Goal: Task Accomplishment & Management: Complete application form

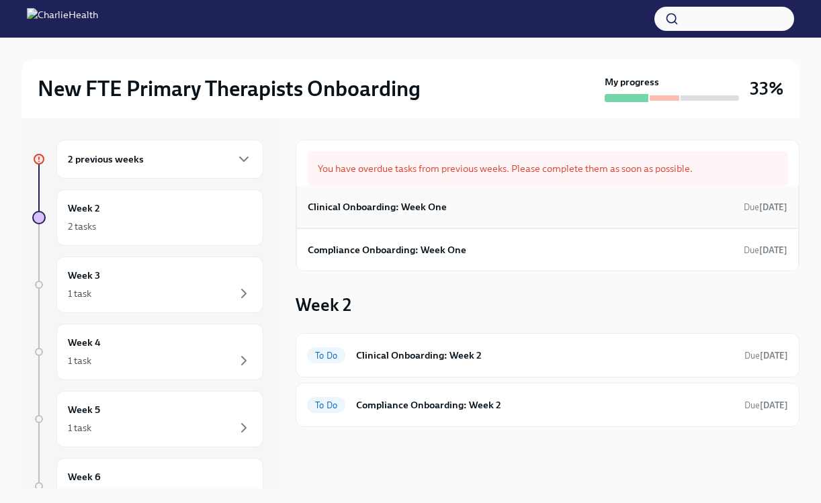
click at [634, 207] on div "Clinical Onboarding: Week One Due [DATE]" at bounding box center [548, 207] width 480 height 20
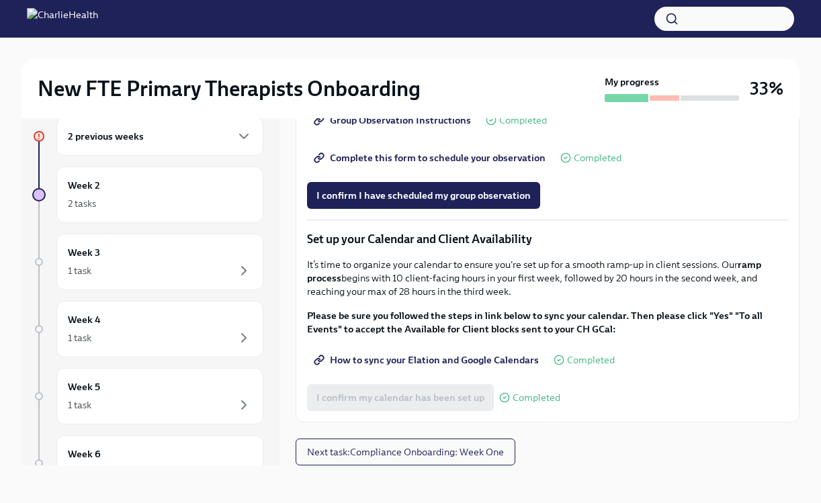
scroll to position [1871, 0]
click at [429, 456] on span "Next task : Compliance Onboarding: Week One" at bounding box center [405, 451] width 197 height 13
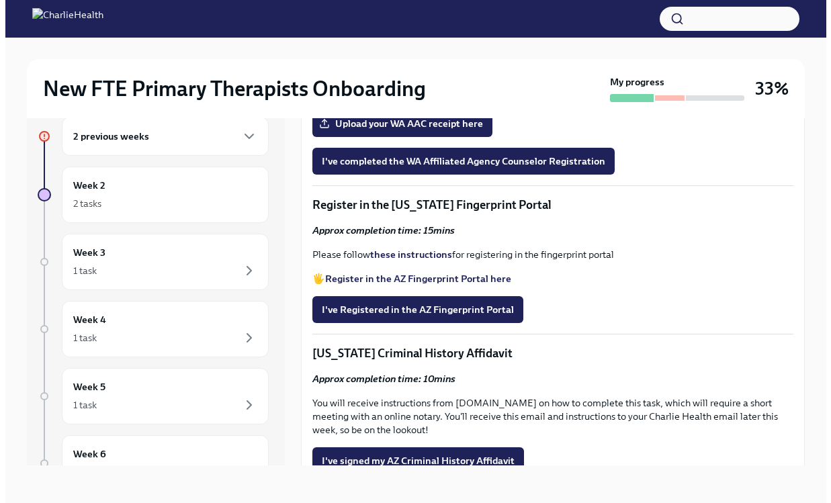
scroll to position [1344, 0]
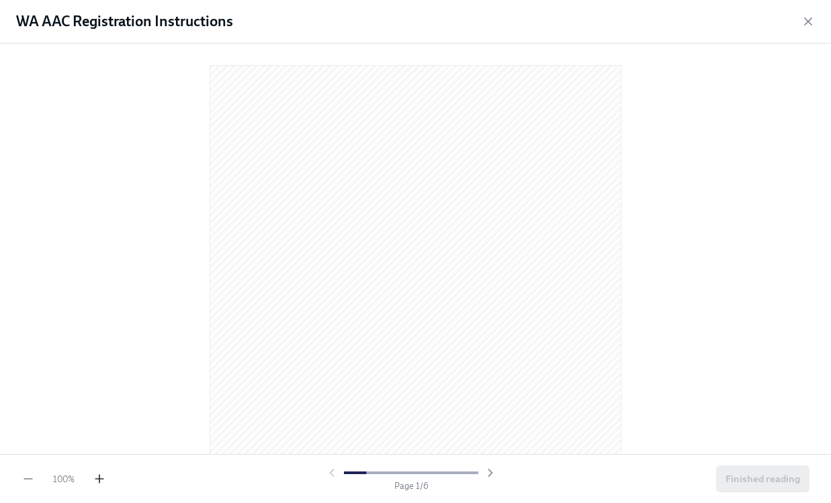
click at [97, 479] on icon "button" at bounding box center [99, 479] width 8 height 0
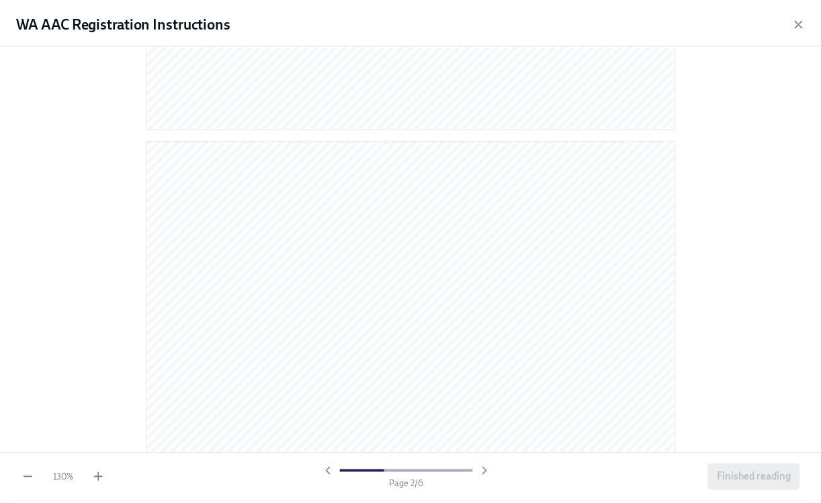
scroll to position [730, 0]
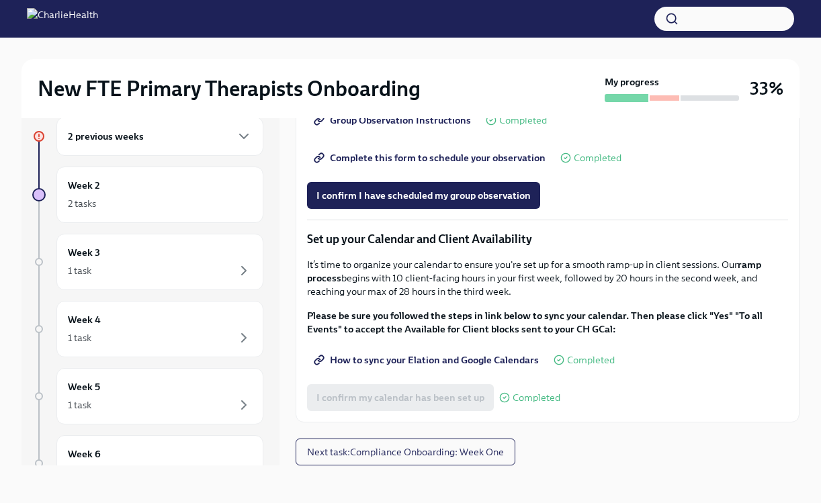
scroll to position [1871, 0]
click at [460, 453] on span "Next task : Compliance Onboarding: Week One" at bounding box center [405, 451] width 197 height 13
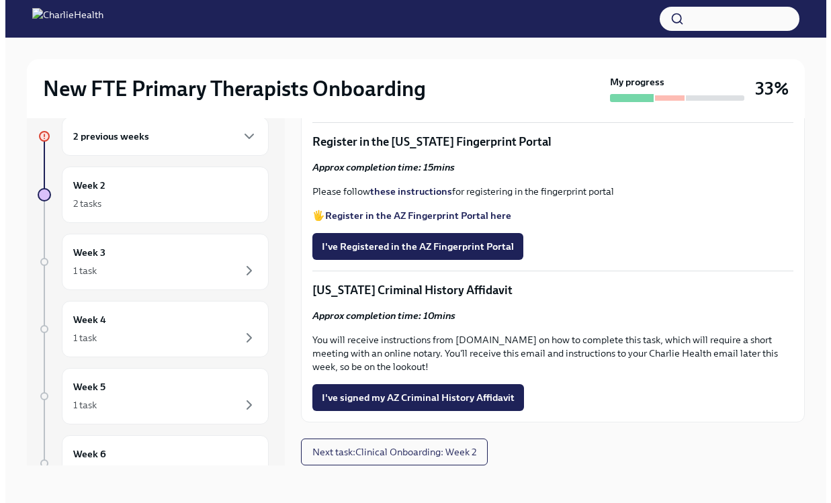
scroll to position [1458, 0]
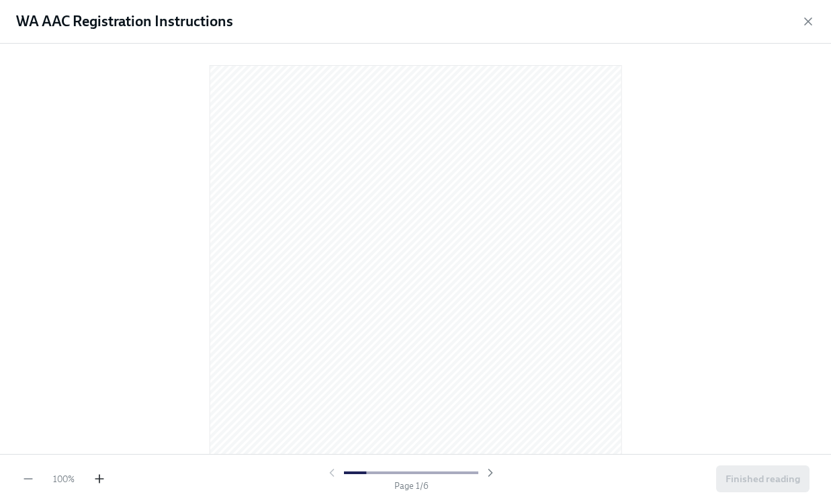
click at [102, 480] on icon "button" at bounding box center [99, 478] width 13 height 13
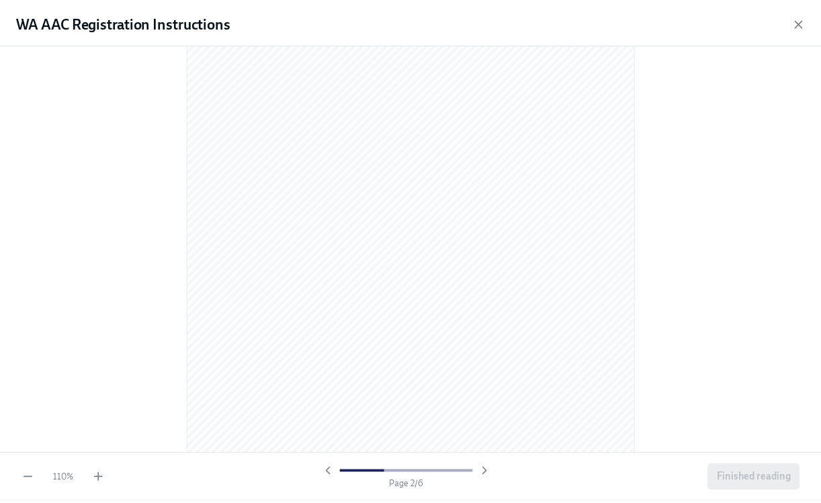
scroll to position [746, 0]
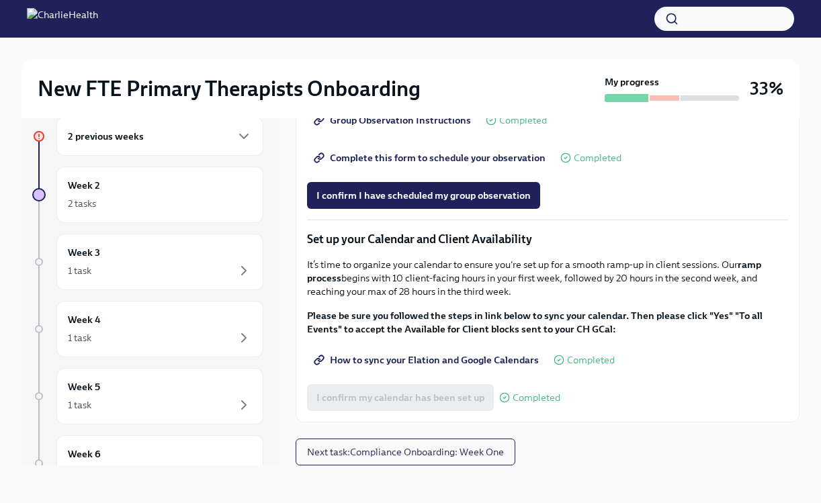
scroll to position [1871, 0]
click at [455, 450] on span "Next task : Compliance Onboarding: Week One" at bounding box center [405, 451] width 197 height 13
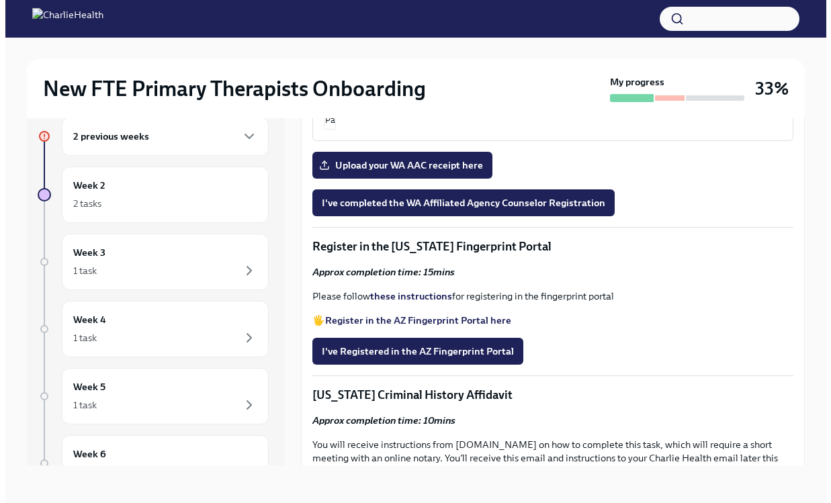
scroll to position [1347, 0]
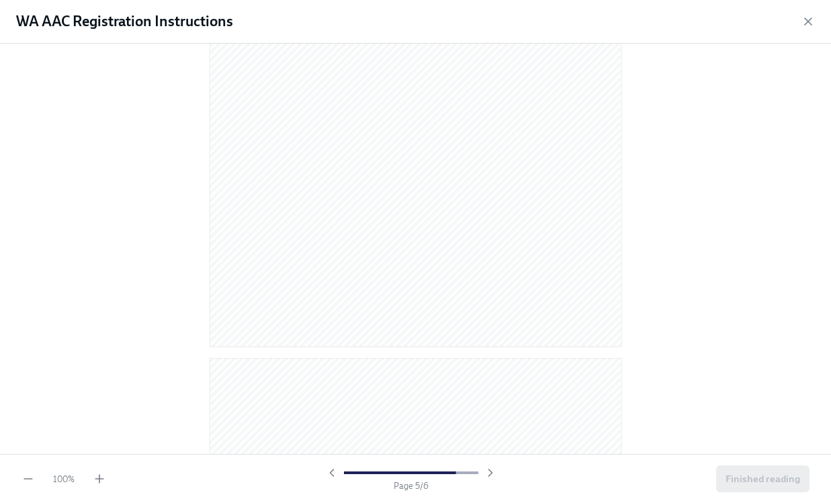
scroll to position [2866, 0]
click at [760, 482] on span "Finished reading" at bounding box center [763, 478] width 75 height 13
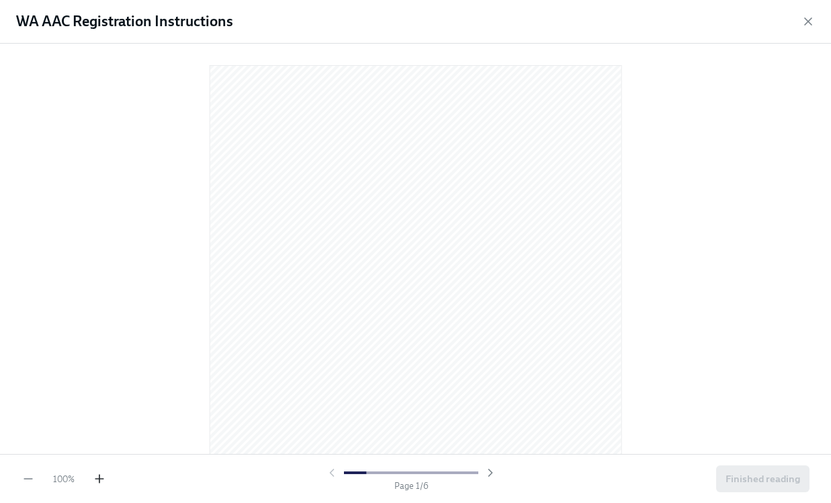
click at [101, 480] on icon "button" at bounding box center [99, 478] width 13 height 13
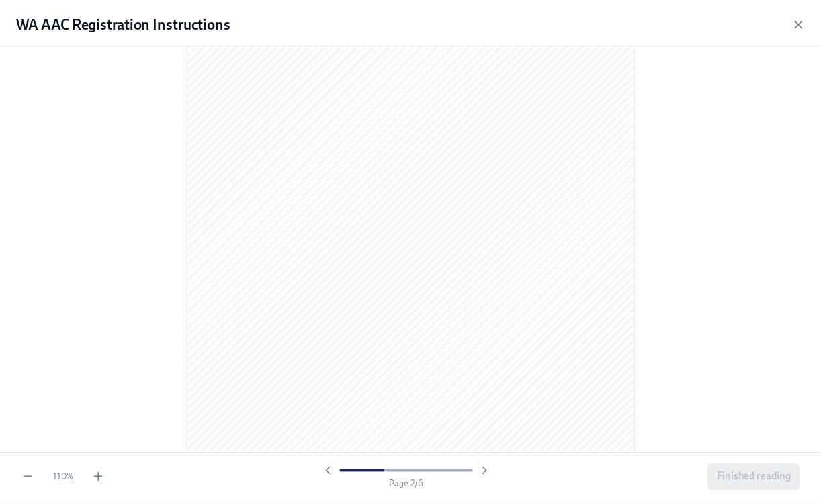
scroll to position [760, 0]
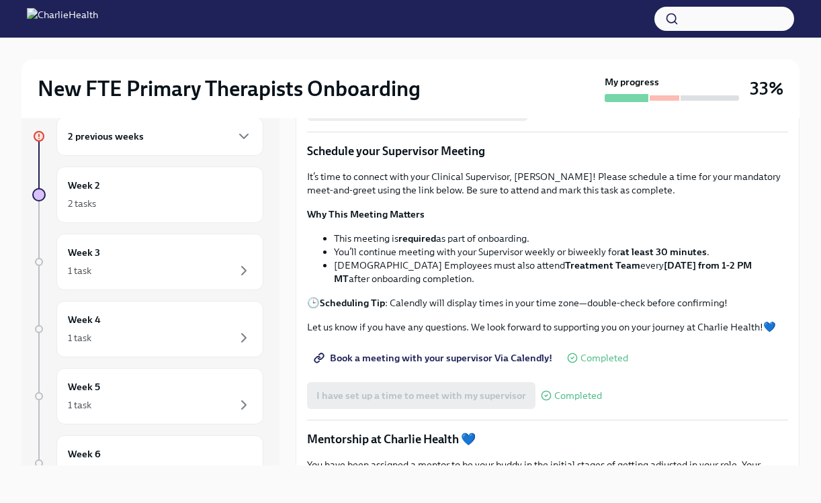
scroll to position [1871, 0]
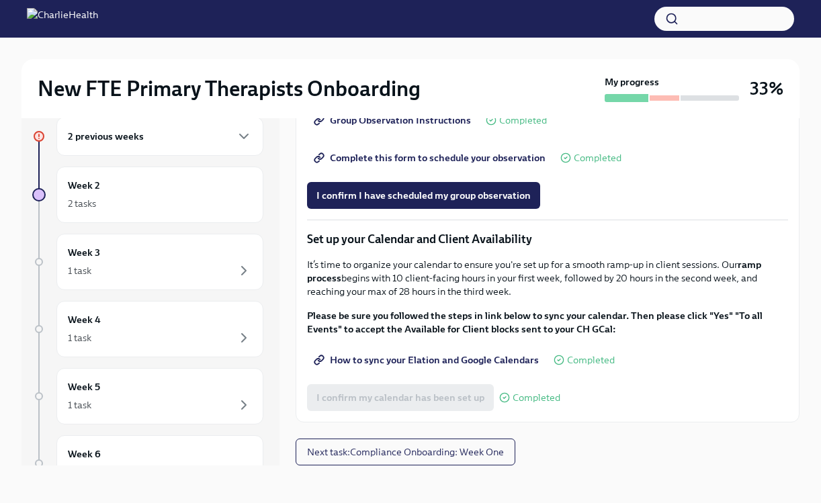
click at [402, 465] on div "Clinical Onboarding: Week One Overdue Due [DATE] Excited to Connect – Your Ment…" at bounding box center [548, 280] width 504 height 370
click at [402, 457] on span "Next task : Compliance Onboarding: Week One" at bounding box center [405, 451] width 197 height 13
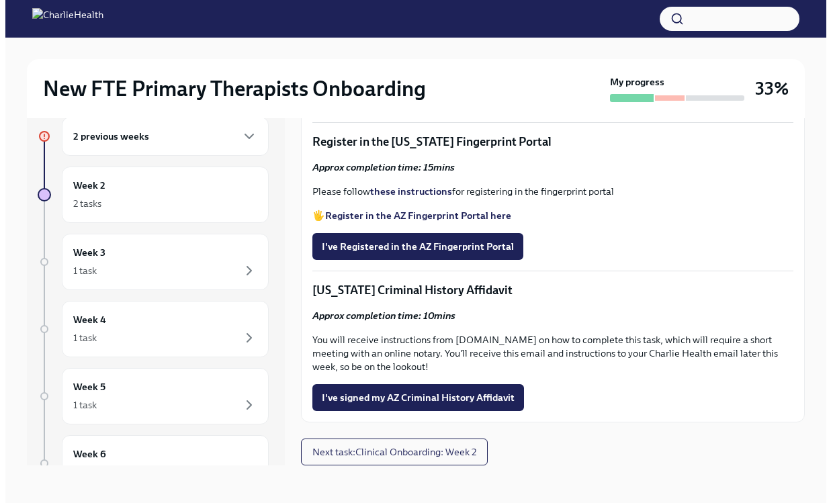
scroll to position [1449, 0]
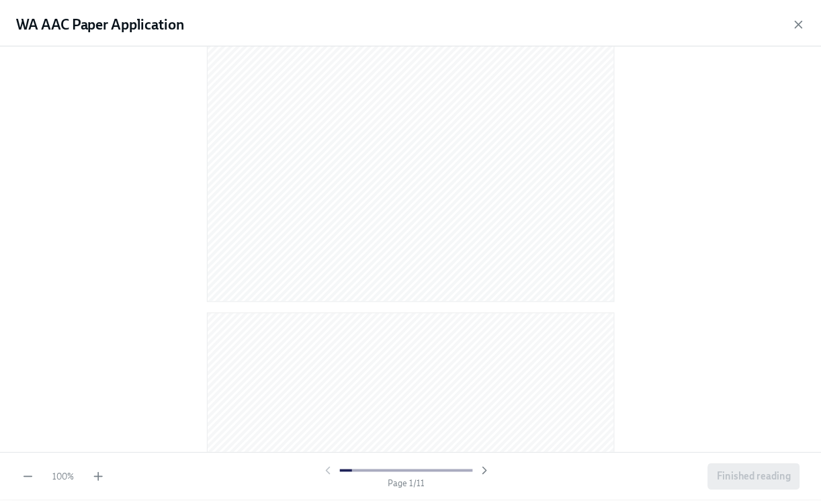
scroll to position [271, 0]
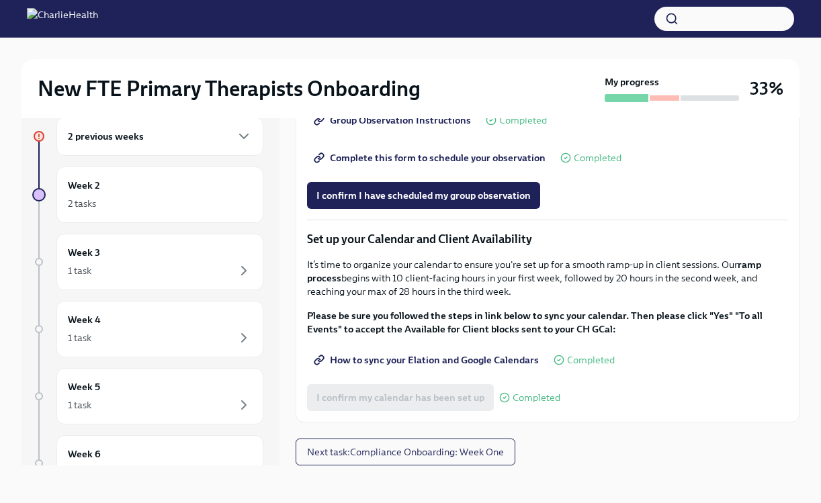
scroll to position [1871, 0]
click at [443, 456] on span "Next task : Compliance Onboarding: Week One" at bounding box center [405, 451] width 197 height 13
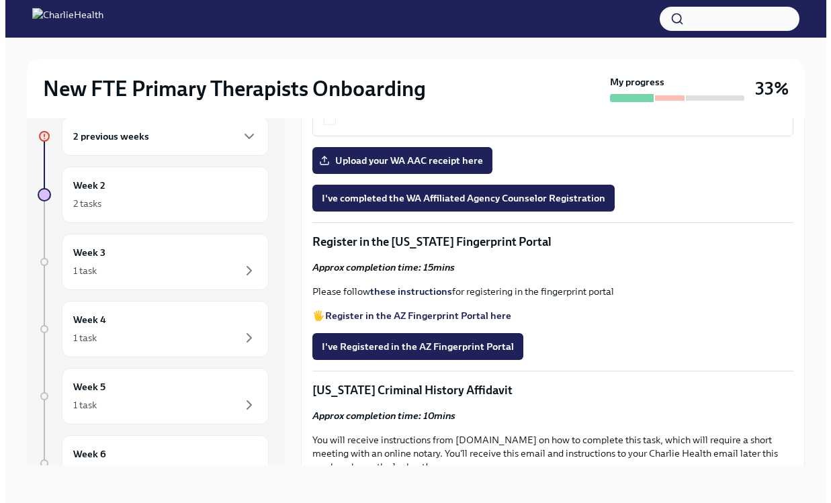
scroll to position [1283, 0]
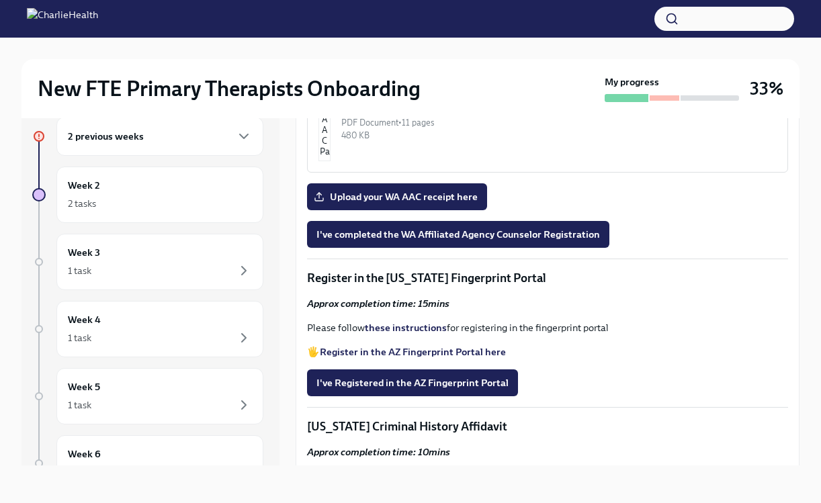
click at [530, 15] on div "PDF Document • 6 pages" at bounding box center [558, 8] width 435 height 13
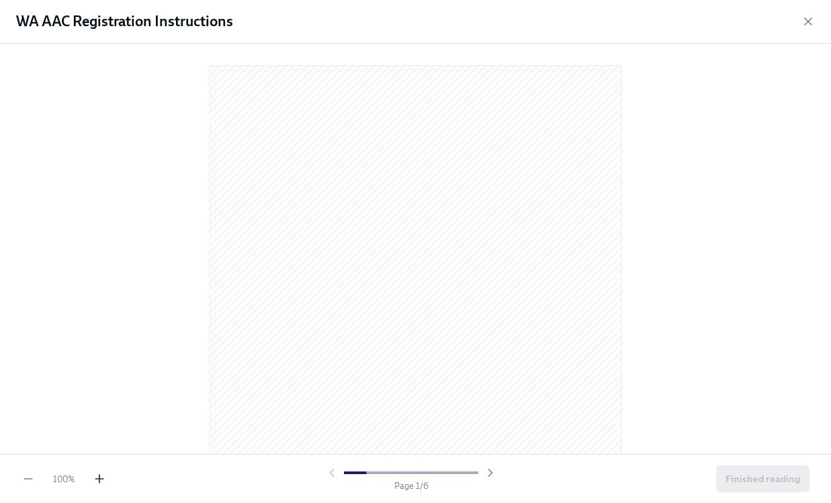
click at [101, 481] on icon "button" at bounding box center [99, 478] width 13 height 13
click at [96, 480] on icon "button" at bounding box center [99, 478] width 13 height 13
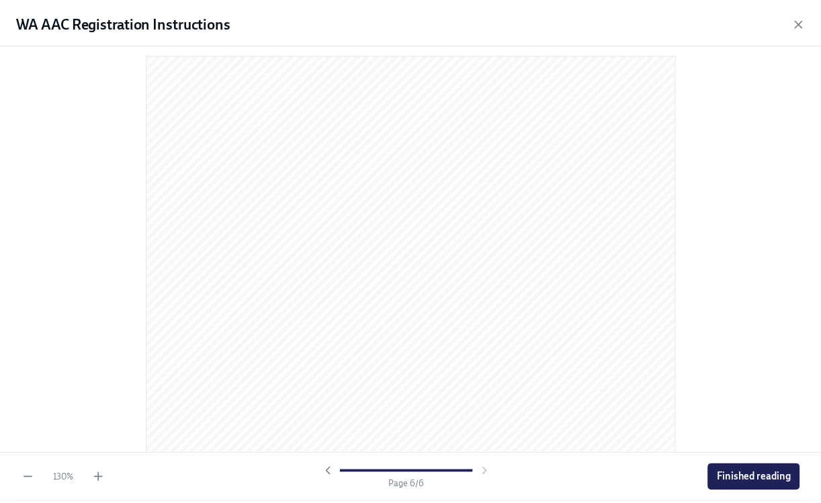
scroll to position [3564, 0]
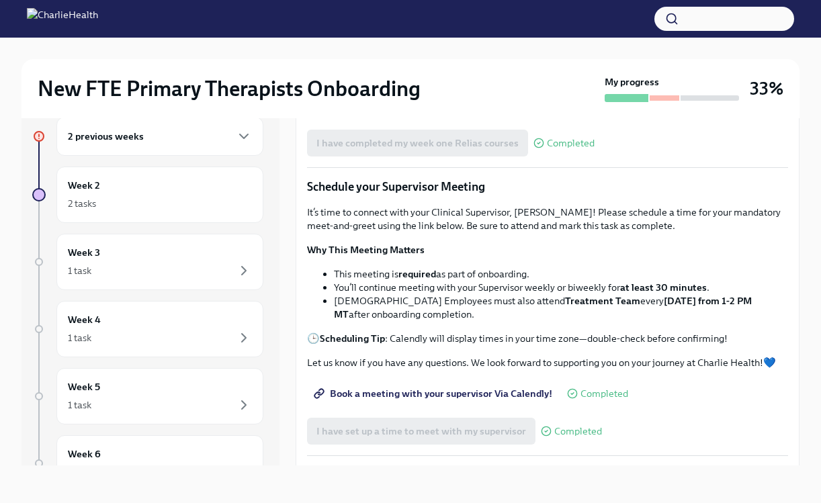
scroll to position [1871, 0]
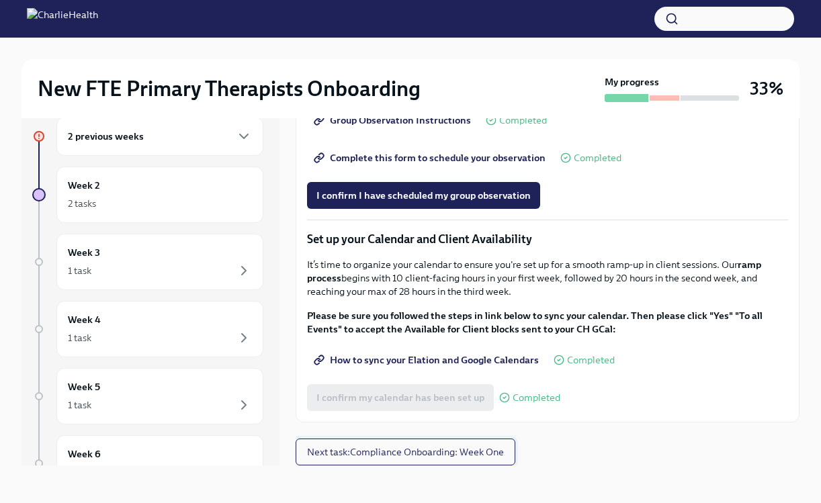
click at [441, 449] on span "Next task : Compliance Onboarding: Week One" at bounding box center [405, 451] width 197 height 13
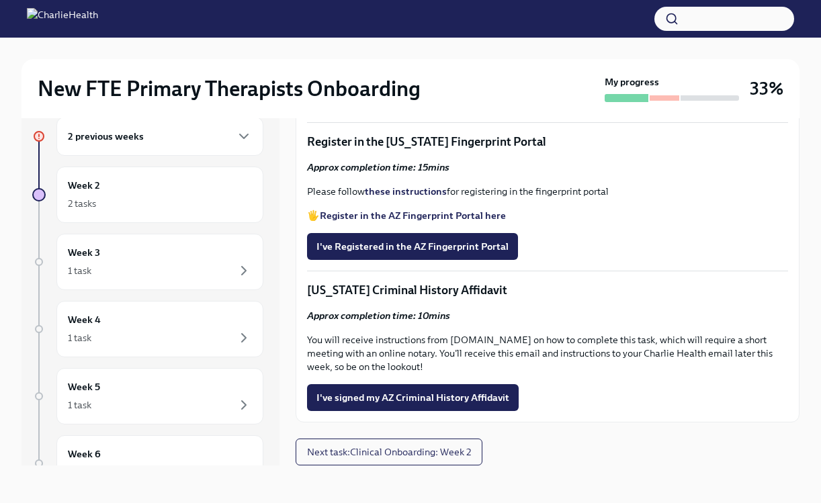
scroll to position [1598, 0]
click at [355, 67] on span "Upload your WA AAC receipt here" at bounding box center [396, 60] width 161 height 13
click at [0, 0] on input "Upload your WA AAC receipt here" at bounding box center [0, 0] width 0 height 0
click at [513, 105] on span "I've completed the WA Affiliated Agency Counselor Registration" at bounding box center [458, 97] width 284 height 13
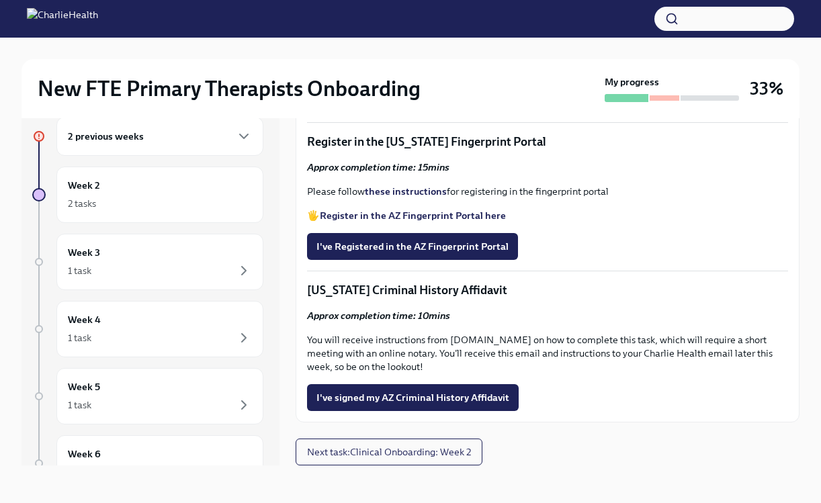
click at [437, 222] on strong "Register in the AZ Fingerprint Portal here" at bounding box center [413, 216] width 186 height 12
click at [399, 198] on strong "these instructions" at bounding box center [406, 191] width 82 height 12
click at [464, 253] on span "I've Registered in the AZ Fingerprint Portal" at bounding box center [412, 246] width 192 height 13
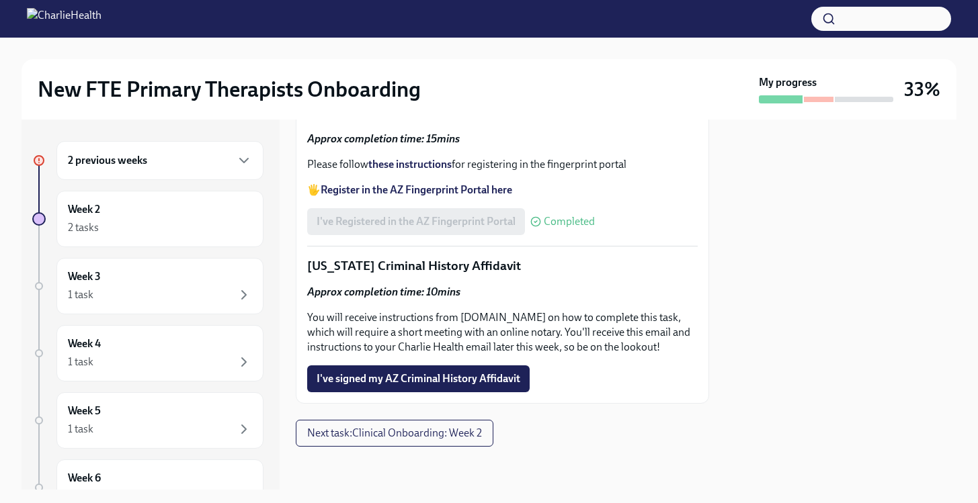
scroll to position [2008, 0]
click at [443, 433] on span "Next task : Clinical Onboarding: Week 2" at bounding box center [394, 433] width 175 height 13
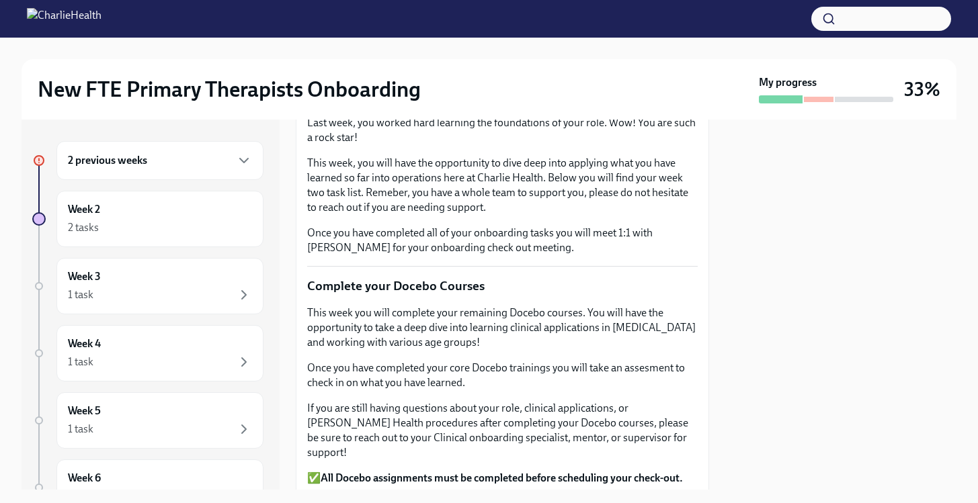
scroll to position [107, 0]
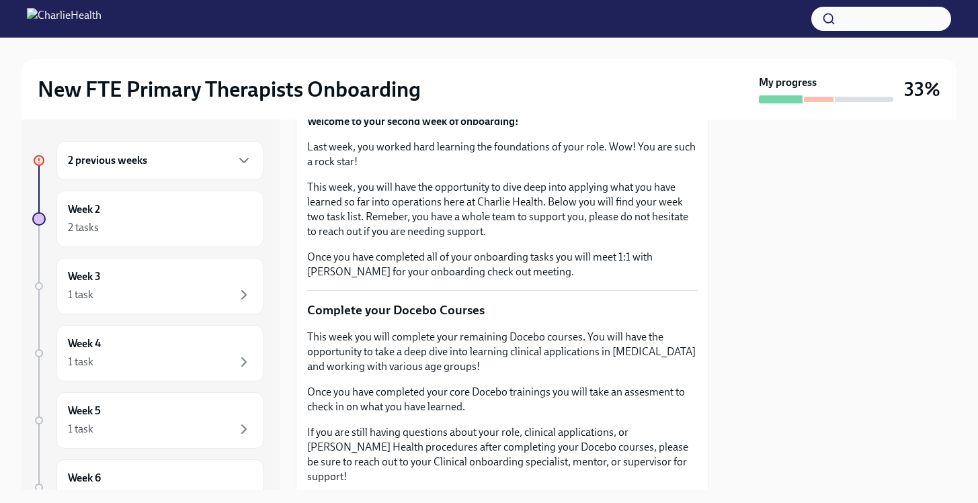
click at [218, 164] on div "2 previous weeks" at bounding box center [160, 161] width 184 height 16
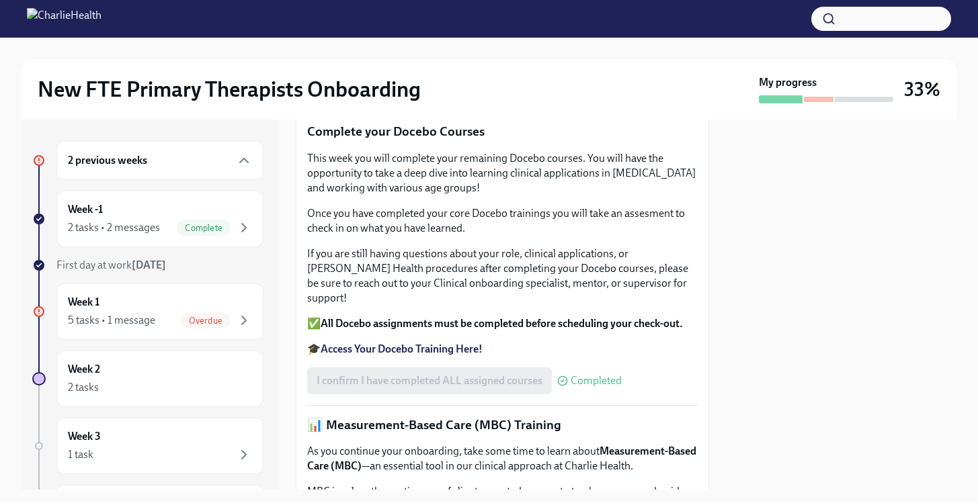
scroll to position [243, 0]
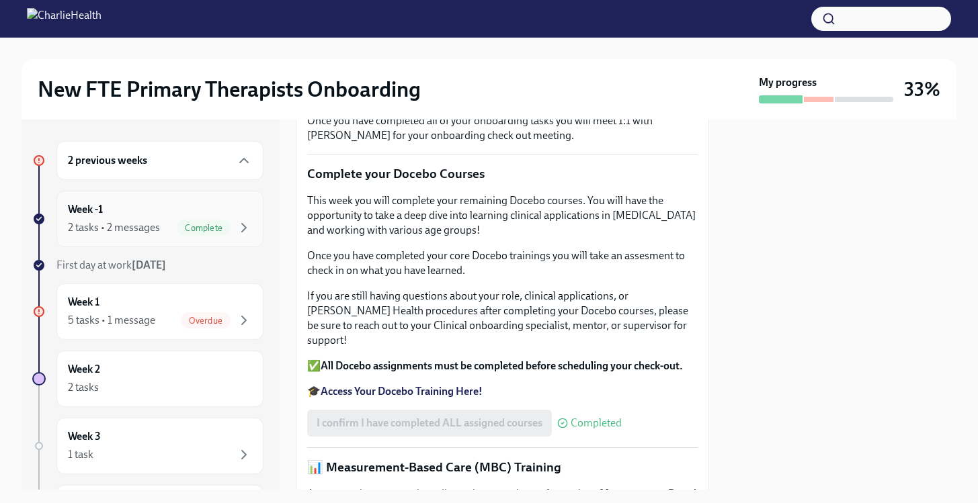
click at [210, 224] on span "Complete" at bounding box center [204, 228] width 54 height 10
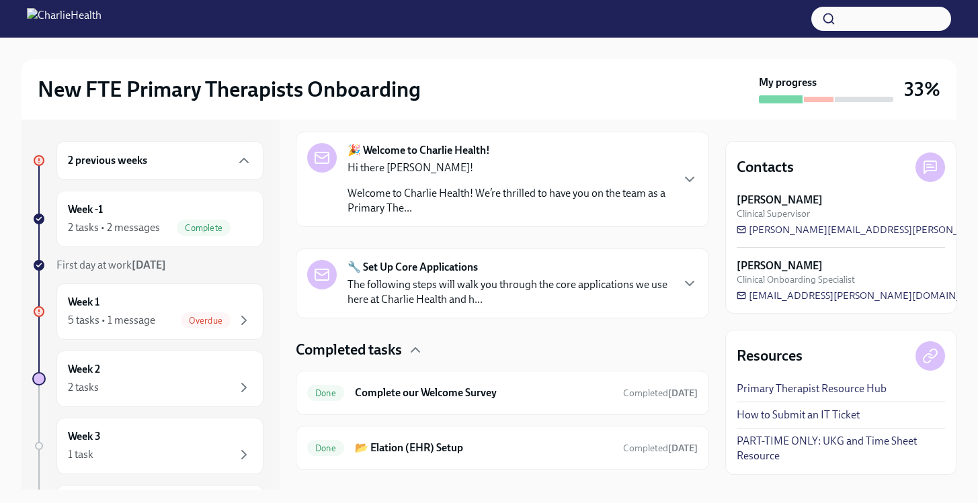
scroll to position [233, 0]
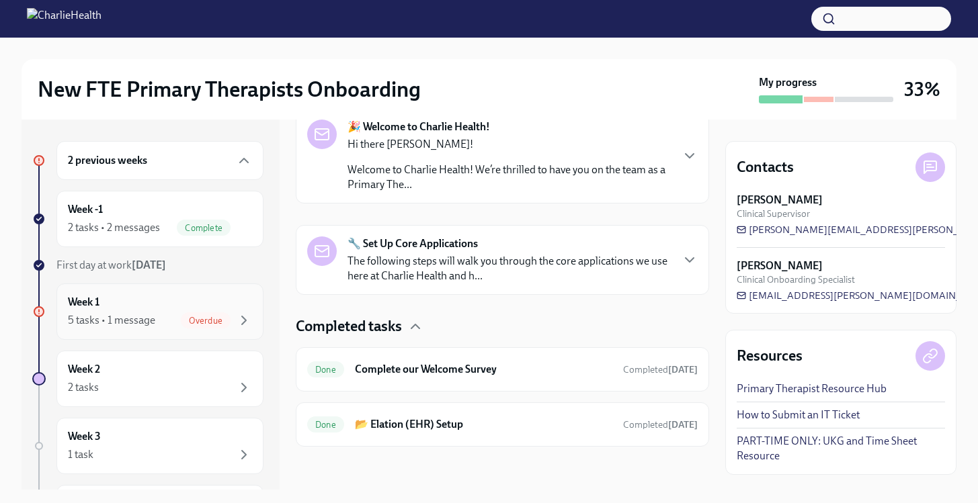
click at [204, 318] on span "Overdue" at bounding box center [206, 321] width 50 height 10
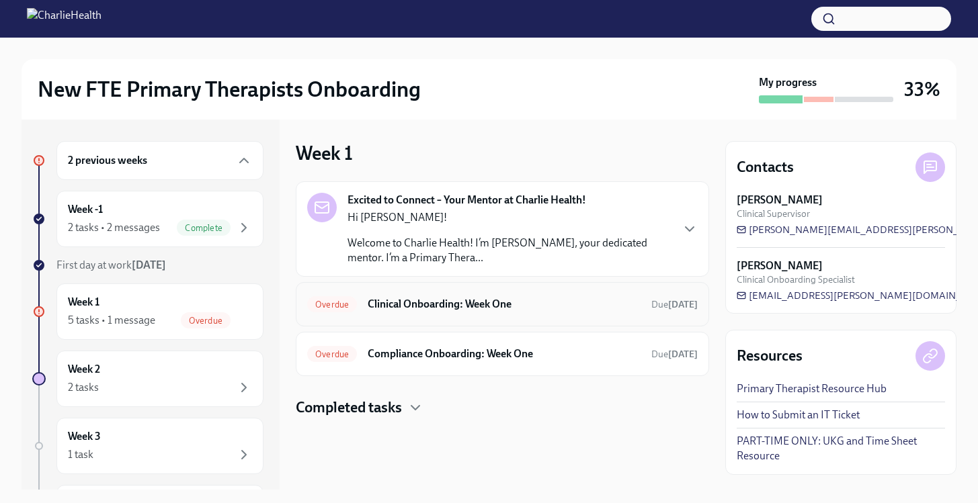
click at [493, 310] on h6 "Clinical Onboarding: Week One" at bounding box center [504, 304] width 273 height 15
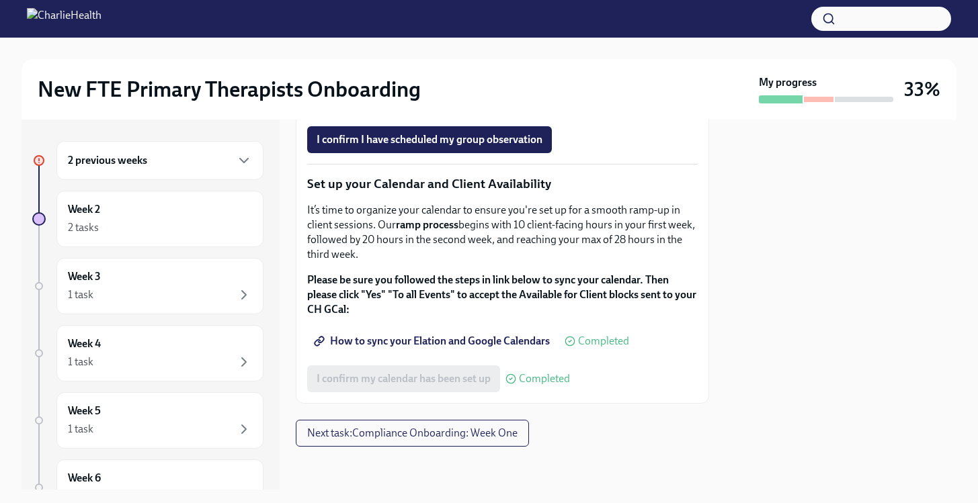
scroll to position [2302, 0]
click at [402, 440] on button "Next task : Compliance Onboarding: Week One" at bounding box center [412, 433] width 233 height 27
